Goal: Task Accomplishment & Management: Manage account settings

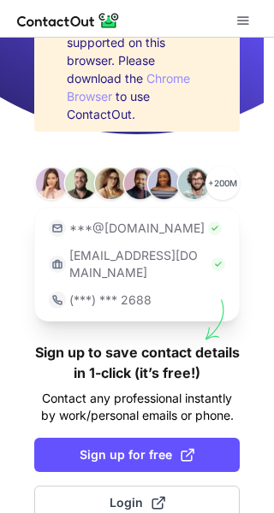
scroll to position [77, 0]
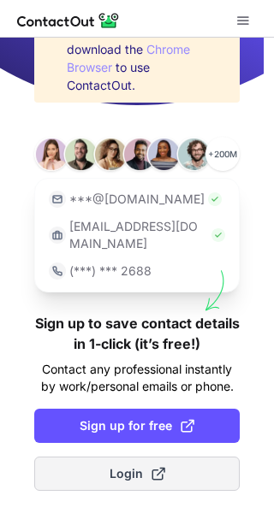
click at [115, 462] on button "Login" at bounding box center [136, 474] width 205 height 34
